Goal: Task Accomplishment & Management: Use online tool/utility

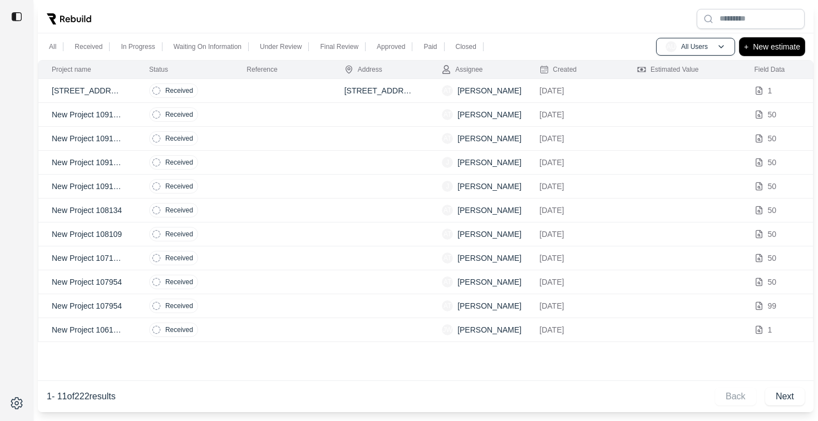
click at [788, 46] on p "New estimate" at bounding box center [776, 46] width 47 height 13
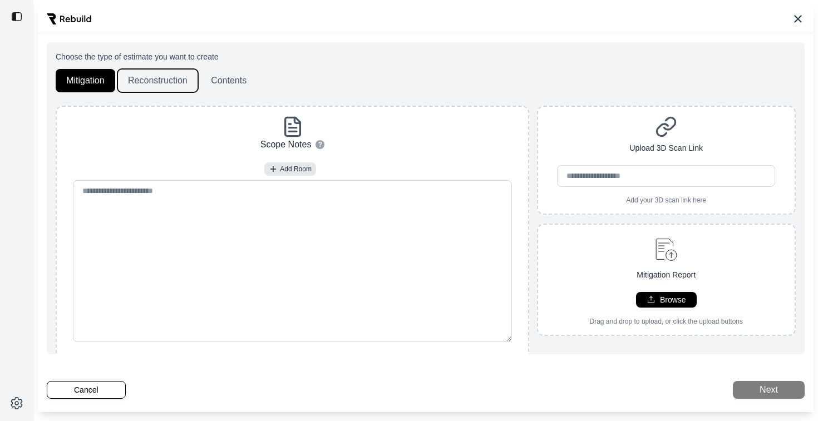
click at [168, 83] on button "Reconstruction" at bounding box center [157, 80] width 81 height 23
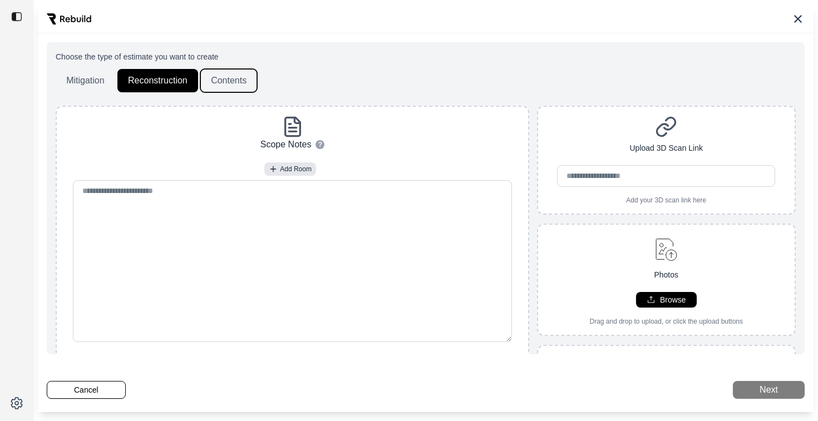
click at [239, 81] on button "Contents" at bounding box center [228, 80] width 57 height 23
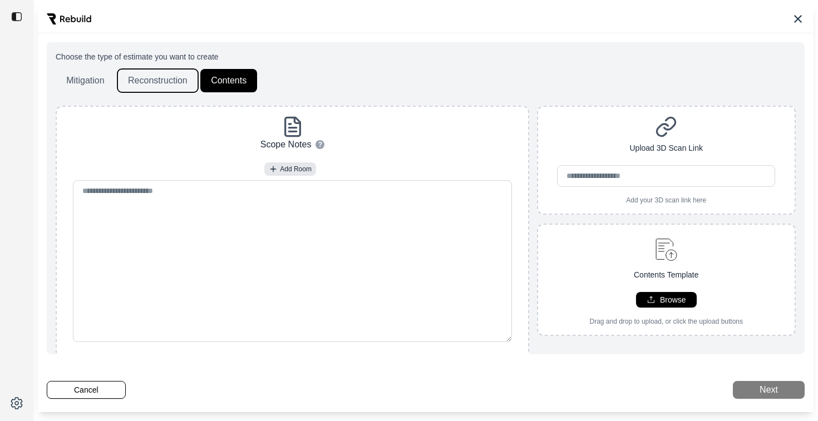
click at [169, 80] on button "Reconstruction" at bounding box center [157, 80] width 81 height 23
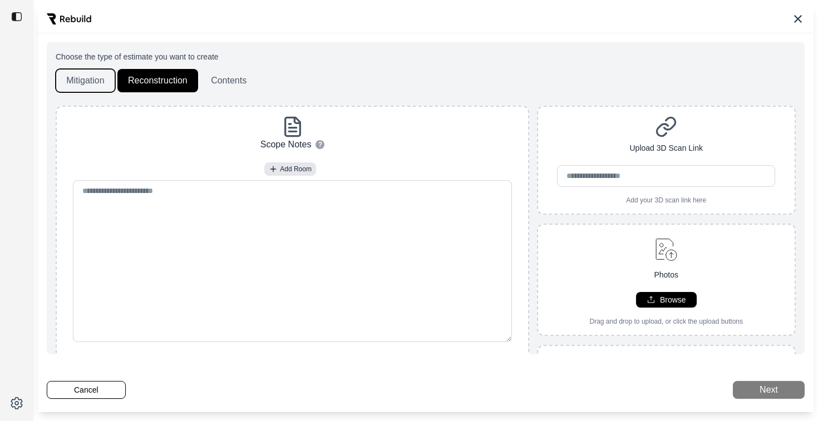
click at [95, 79] on button "Mitigation" at bounding box center [86, 80] width 60 height 23
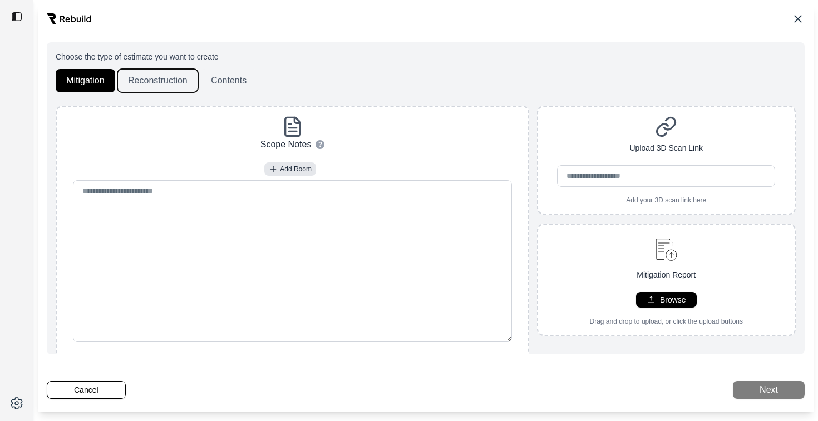
click at [183, 84] on button "Reconstruction" at bounding box center [157, 80] width 81 height 23
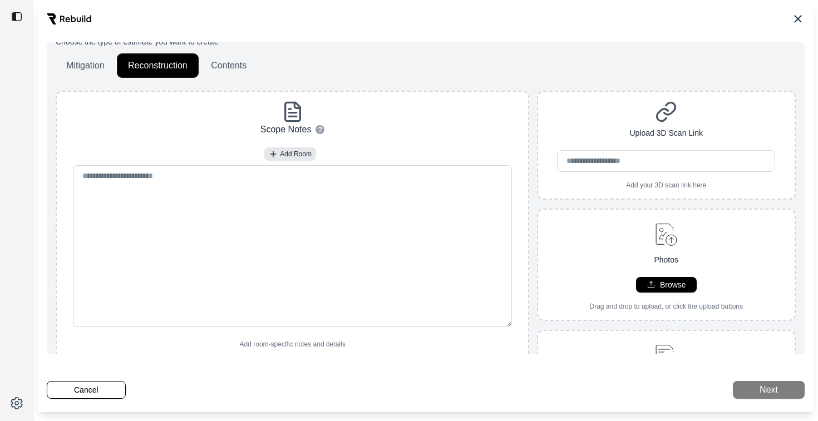
scroll to position [23, 0]
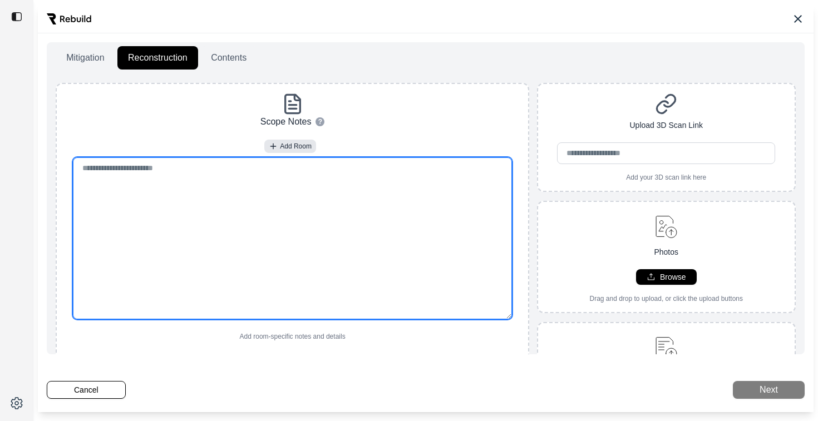
click at [137, 212] on textarea at bounding box center [293, 239] width 440 height 162
paste textarea "**********"
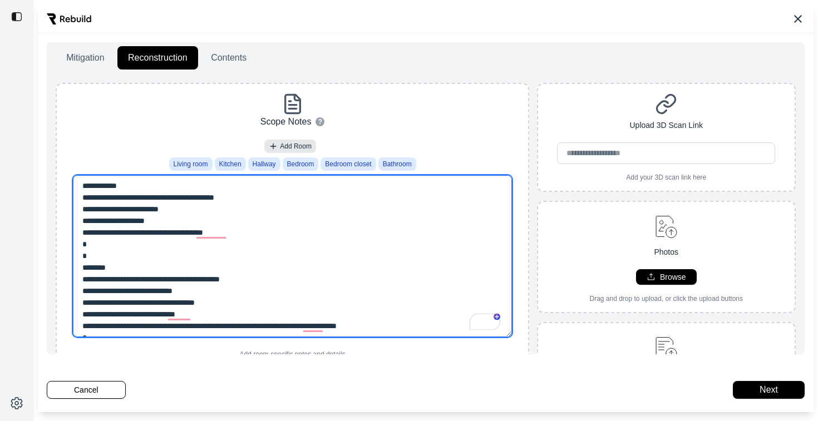
scroll to position [0, 0]
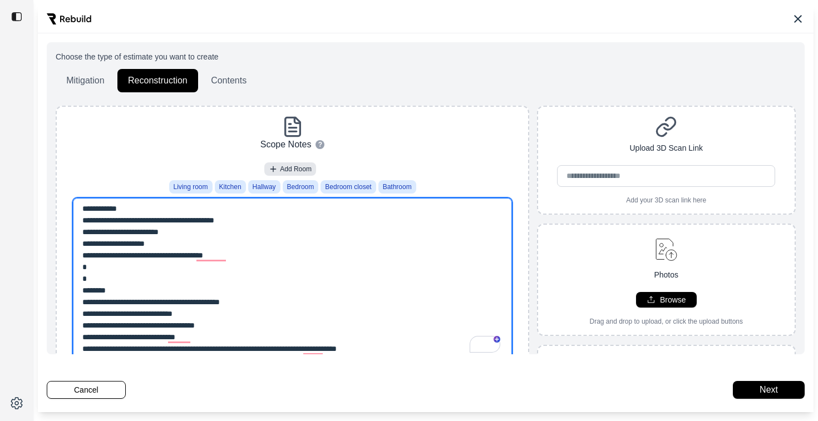
type textarea "**********"
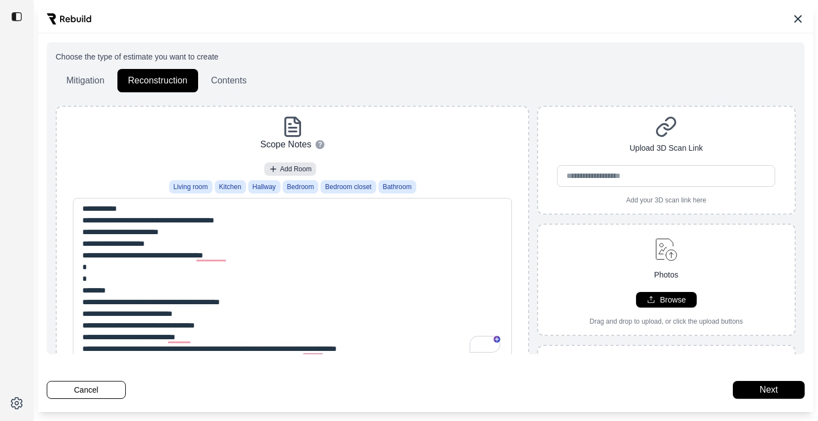
click at [426, 75] on div "Mitigation Reconstruction Contents" at bounding box center [426, 80] width 740 height 23
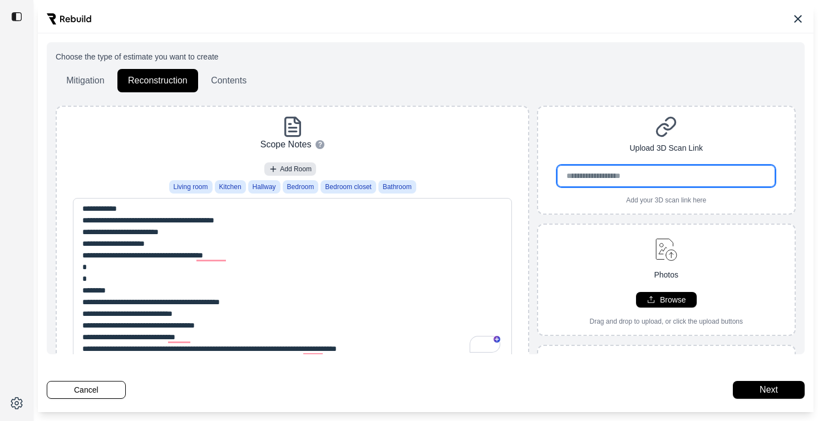
click at [602, 175] on input "url" at bounding box center [666, 176] width 218 height 22
paste input "**********"
type input "**********"
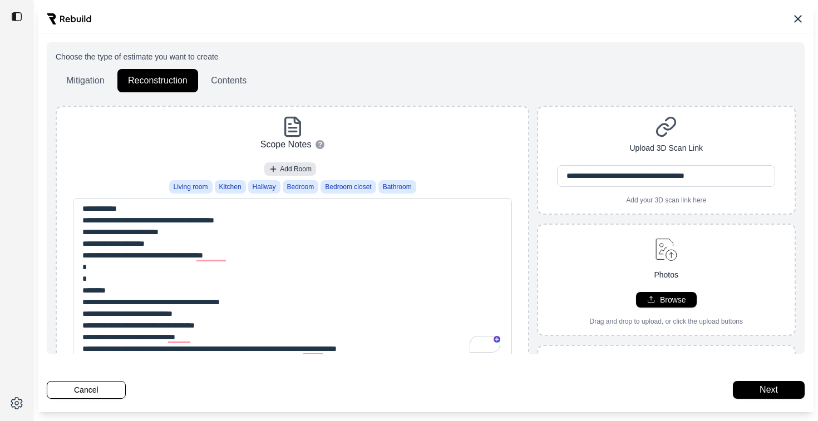
click at [607, 145] on div "**********" at bounding box center [666, 160] width 257 height 89
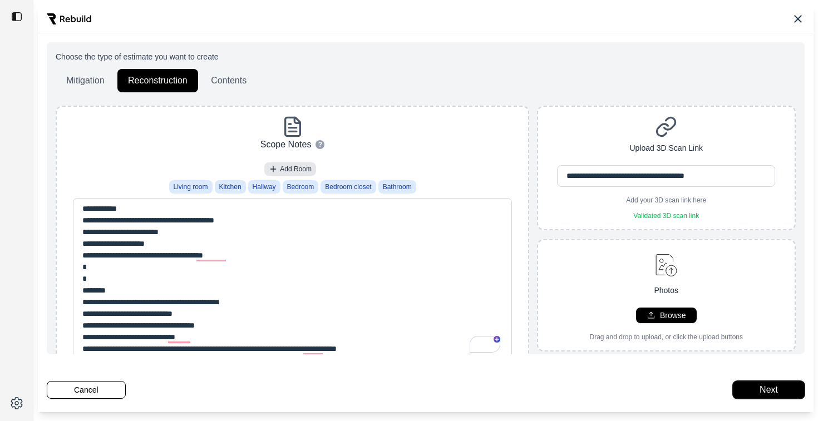
click at [762, 391] on button "Next" at bounding box center [769, 390] width 72 height 18
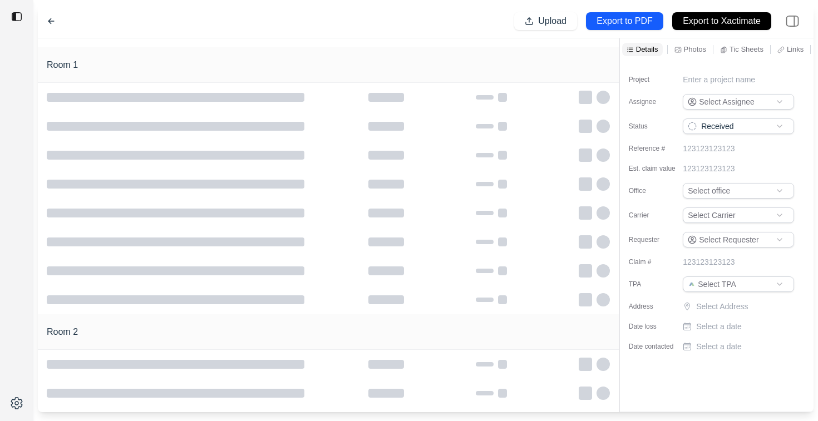
type input "**********"
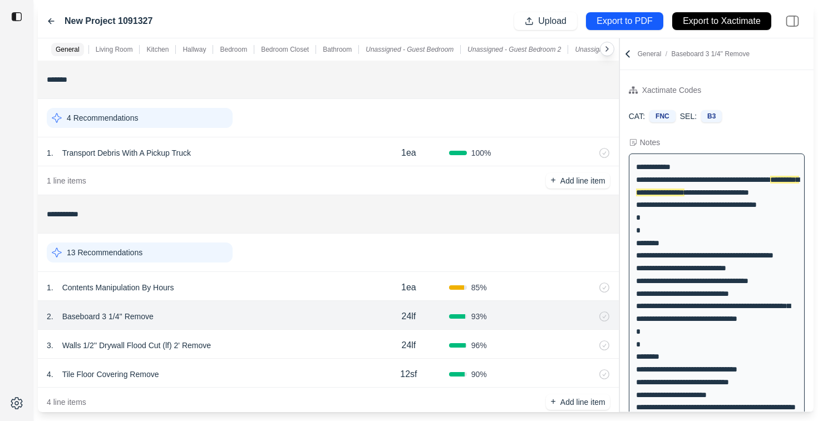
scroll to position [5, 0]
click at [626, 55] on icon at bounding box center [627, 53] width 11 height 11
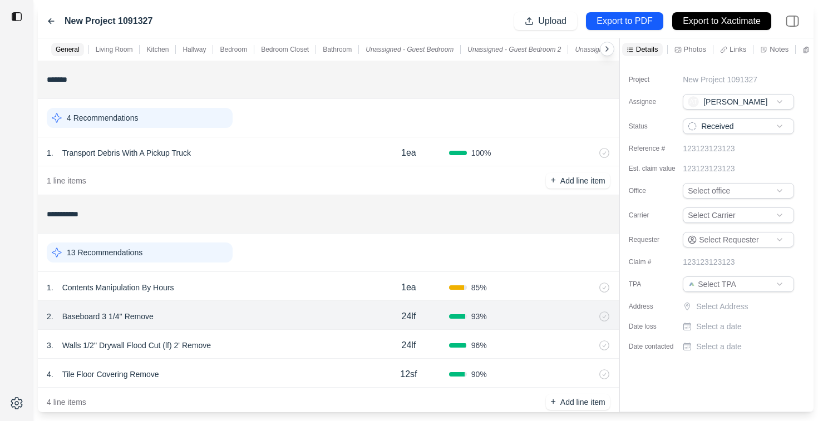
click at [708, 187] on html "**********" at bounding box center [409, 210] width 818 height 421
click at [664, 186] on html "**********" at bounding box center [409, 210] width 818 height 421
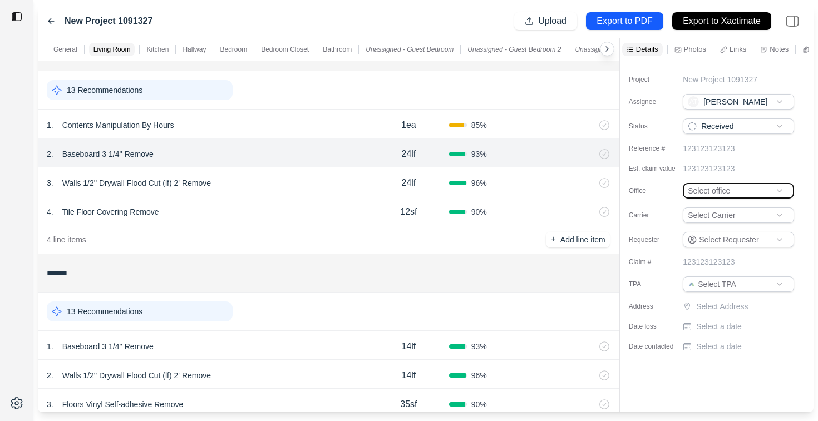
scroll to position [172, 0]
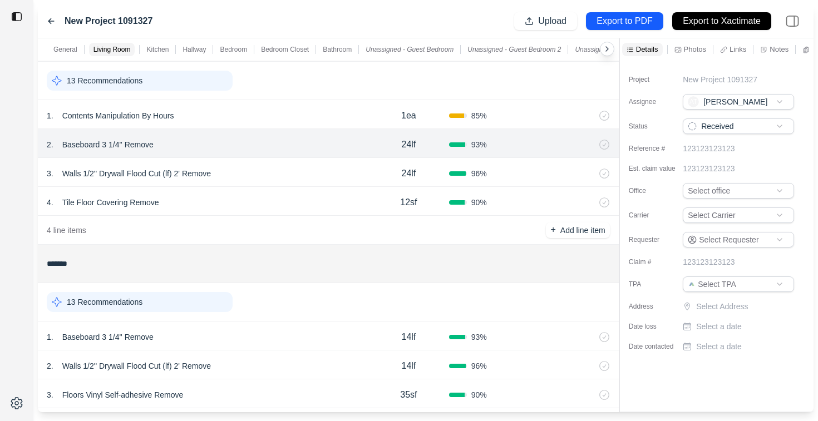
click at [249, 112] on div "1 . Contents Manipulation By Hours" at bounding box center [208, 116] width 322 height 16
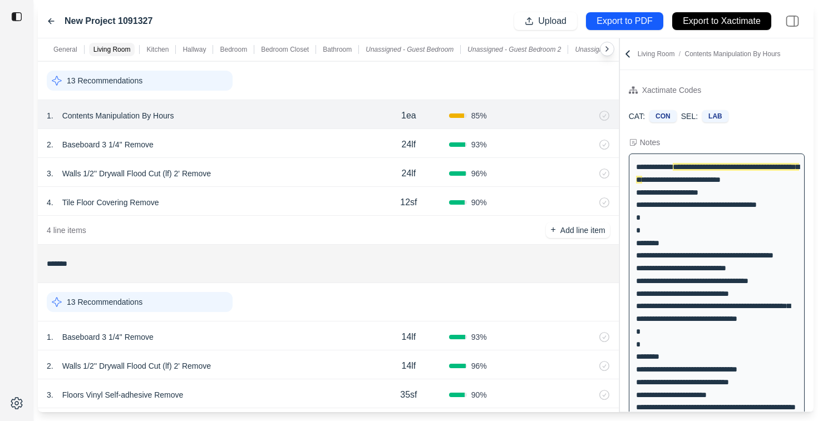
click at [264, 134] on div "2 . Baseboard 3 1/4'' Remove 24lf 93 %" at bounding box center [328, 143] width 581 height 29
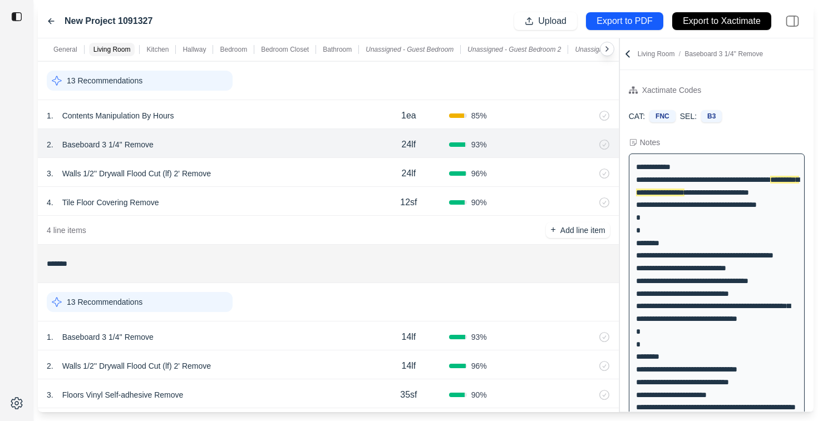
click at [267, 164] on div "3 . Walls 1/2'' Drywall Flood Cut (lf) 2' Remove 24lf 96 %" at bounding box center [328, 172] width 581 height 29
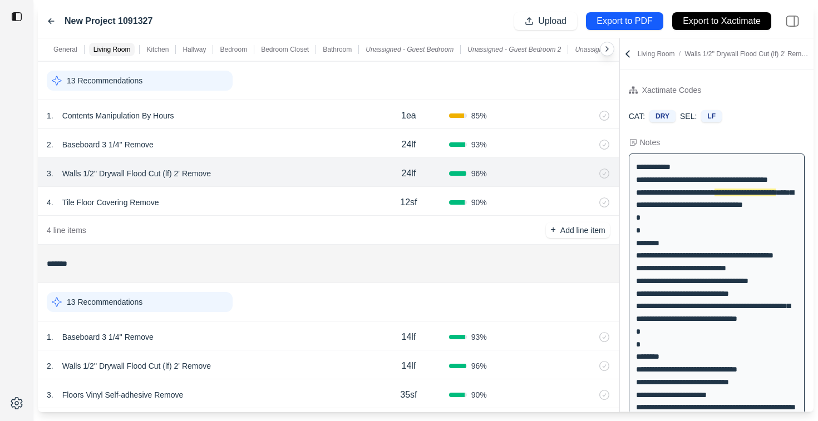
click at [277, 137] on div "2 . Baseboard 3 1/4'' Remove" at bounding box center [208, 145] width 322 height 16
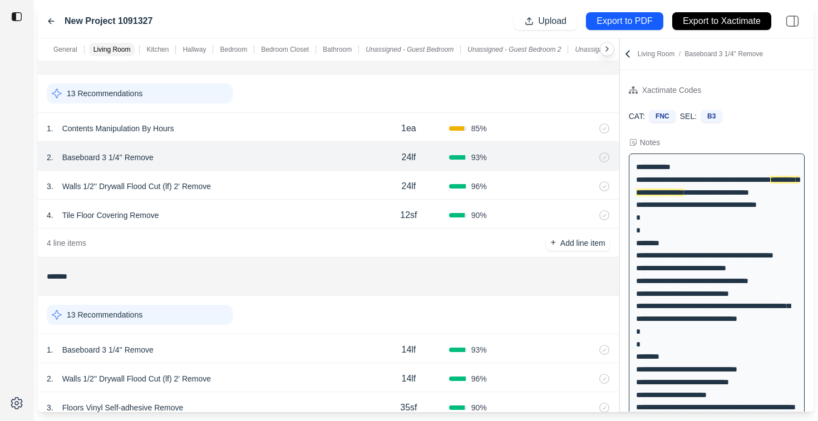
scroll to position [156, 0]
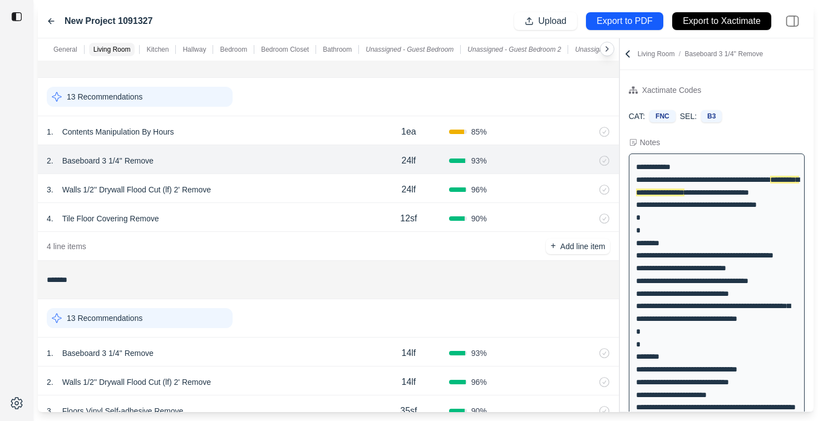
click at [120, 97] on p "13 Recommendations" at bounding box center [105, 96] width 76 height 11
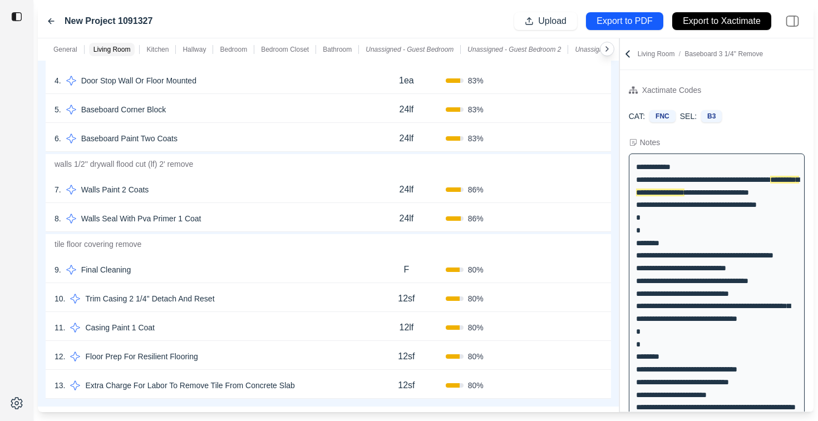
scroll to position [355, 0]
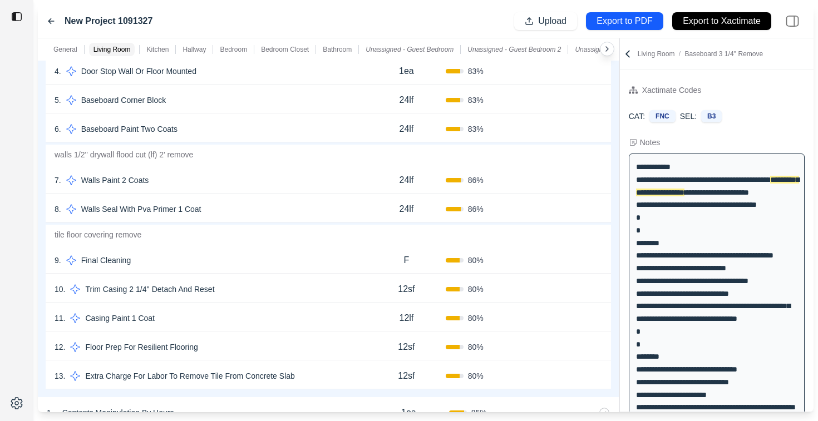
click at [214, 179] on div "7 . Walls Paint 2 Coats" at bounding box center [211, 181] width 313 height 16
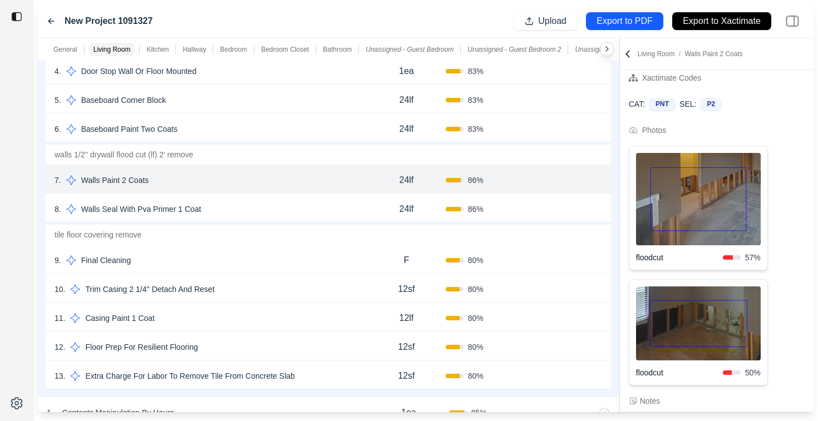
scroll to position [10, 0]
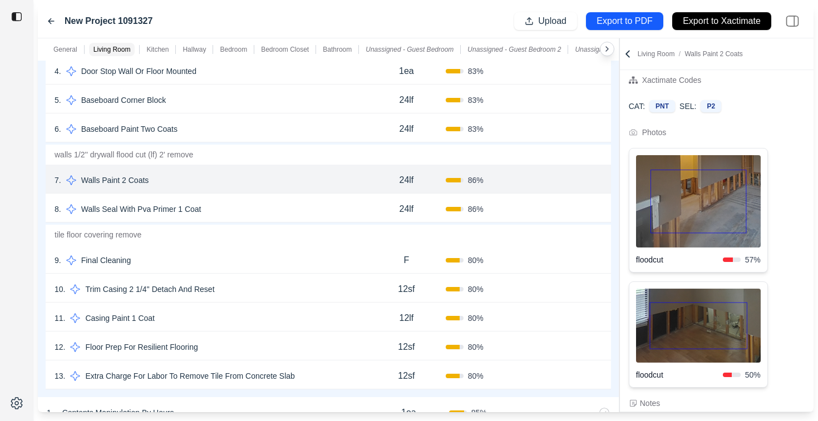
click at [286, 204] on div "8 . Walls Seal With Pva Primer 1 Coat" at bounding box center [211, 210] width 313 height 16
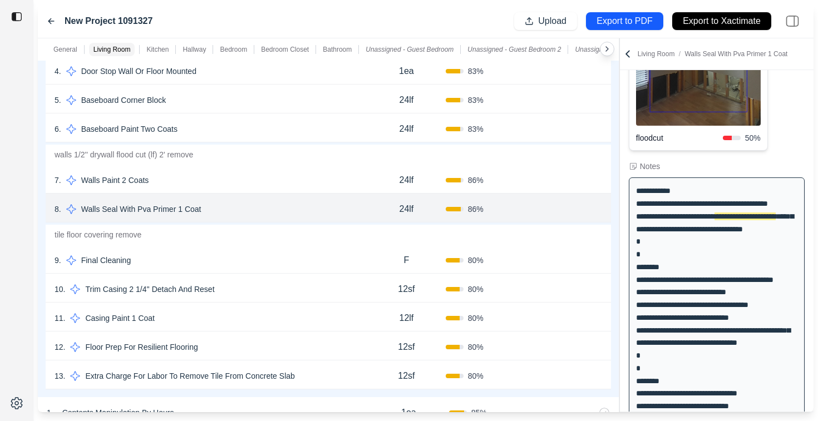
scroll to position [248, 0]
click at [290, 183] on div "7 . Walls Paint 2 Coats" at bounding box center [211, 181] width 313 height 16
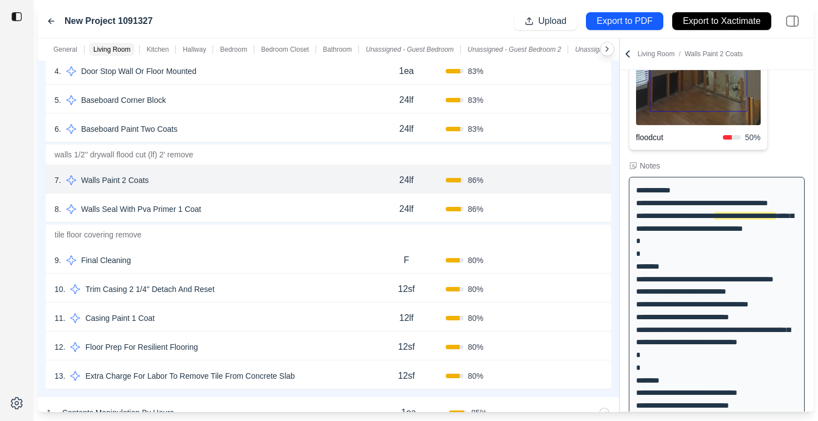
click at [282, 203] on div "8 . Walls Seal With Pva Primer 1 Coat" at bounding box center [211, 210] width 313 height 16
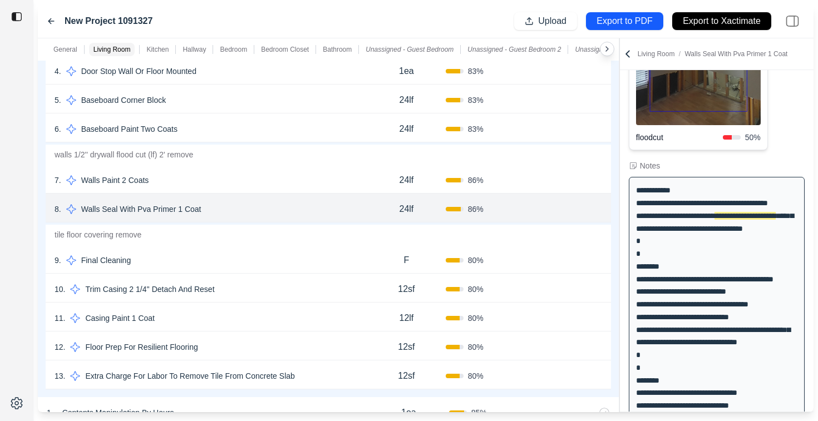
click at [282, 188] on div "7 . Walls Paint 2 Coats" at bounding box center [211, 181] width 313 height 16
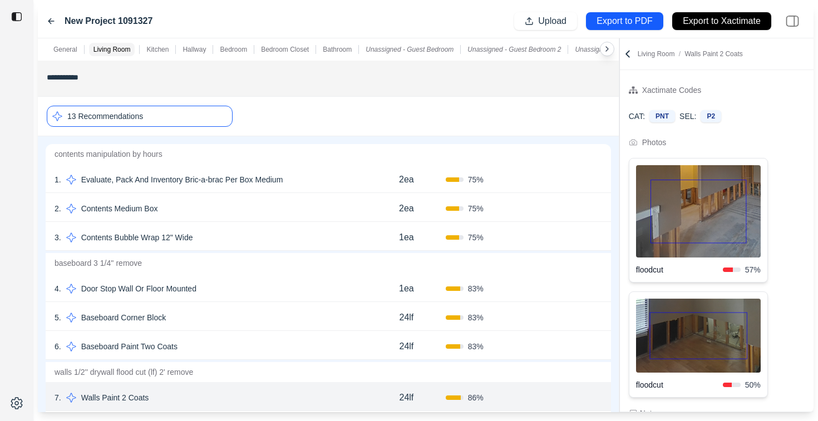
scroll to position [135, 0]
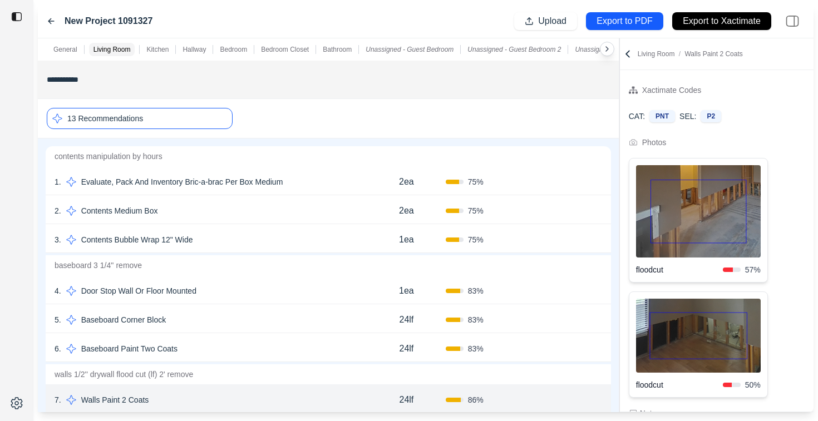
click at [205, 120] on div "13 Recommendations" at bounding box center [140, 118] width 186 height 21
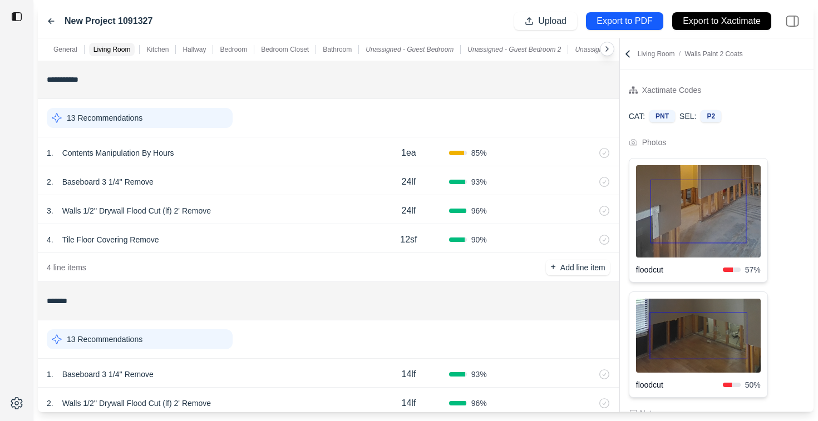
click at [629, 56] on icon at bounding box center [627, 54] width 3 height 6
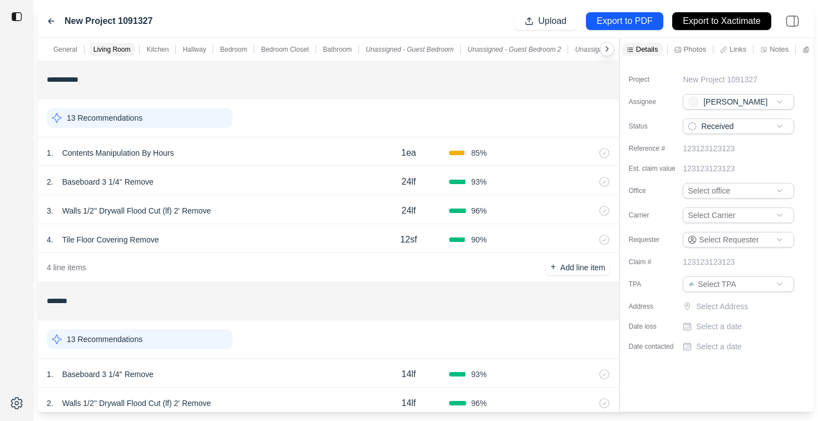
click at [506, 150] on div "85 %" at bounding box center [489, 153] width 81 height 11
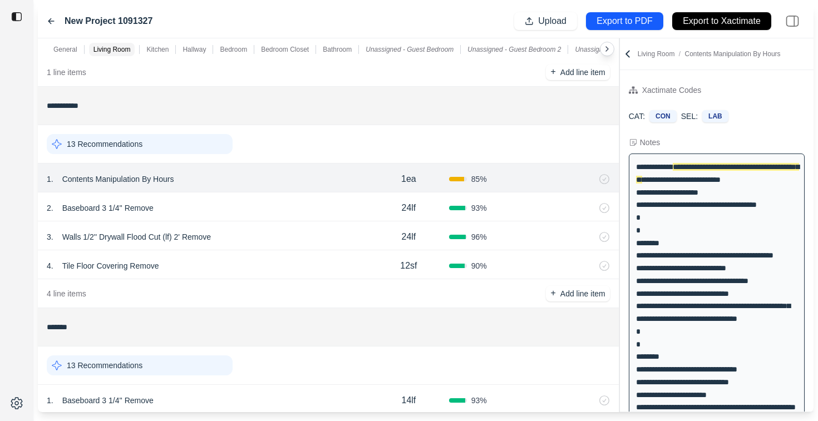
scroll to position [114, 0]
